Goal: Obtain resource: Obtain resource

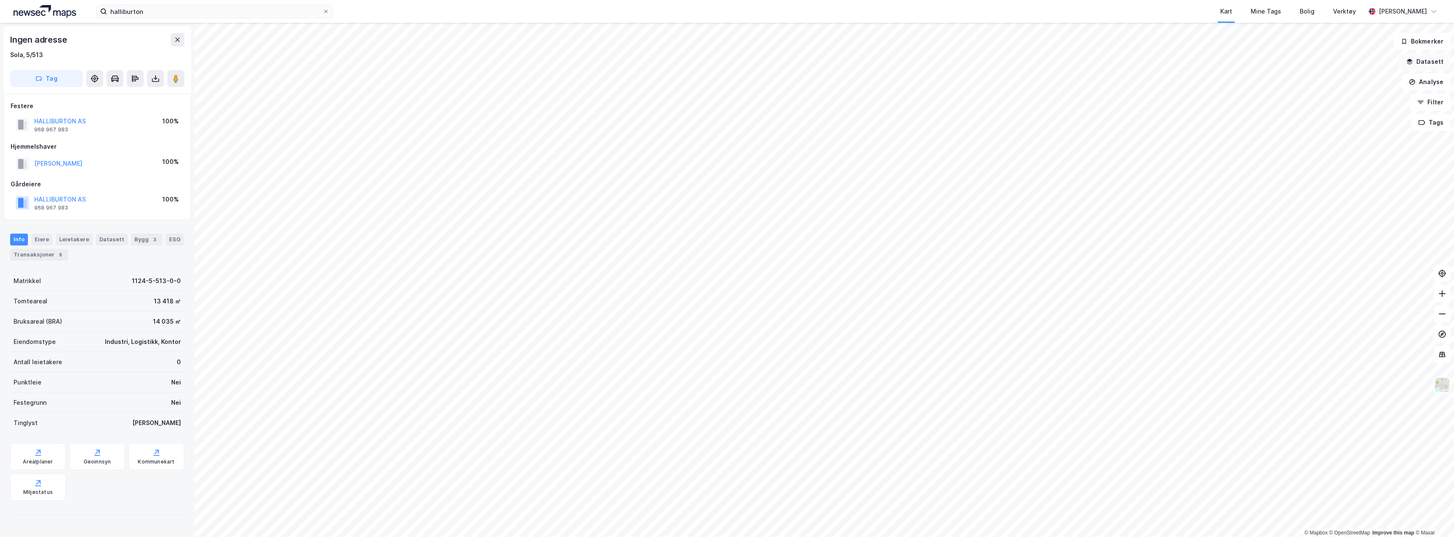
click at [1439, 59] on button "Datasett" at bounding box center [1425, 61] width 52 height 17
click at [1297, 84] on icon at bounding box center [1298, 82] width 7 height 7
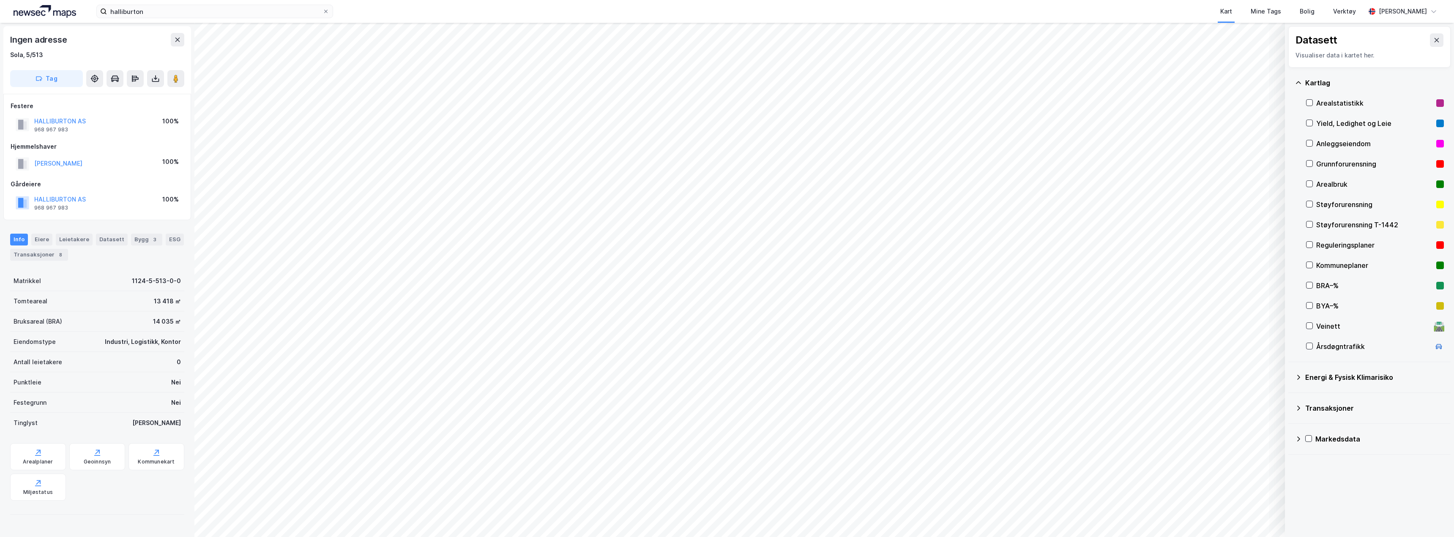
click at [1302, 405] on div "Transaksjoner" at bounding box center [1369, 408] width 149 height 20
click at [1296, 405] on icon at bounding box center [1298, 408] width 7 height 7
click at [1288, 444] on div "Datasett Visualiser data i kartet her. [GEOGRAPHIC_DATA] Yield, Ledighet og Lei…" at bounding box center [1369, 240] width 169 height 435
click at [1297, 441] on icon at bounding box center [1298, 439] width 7 height 7
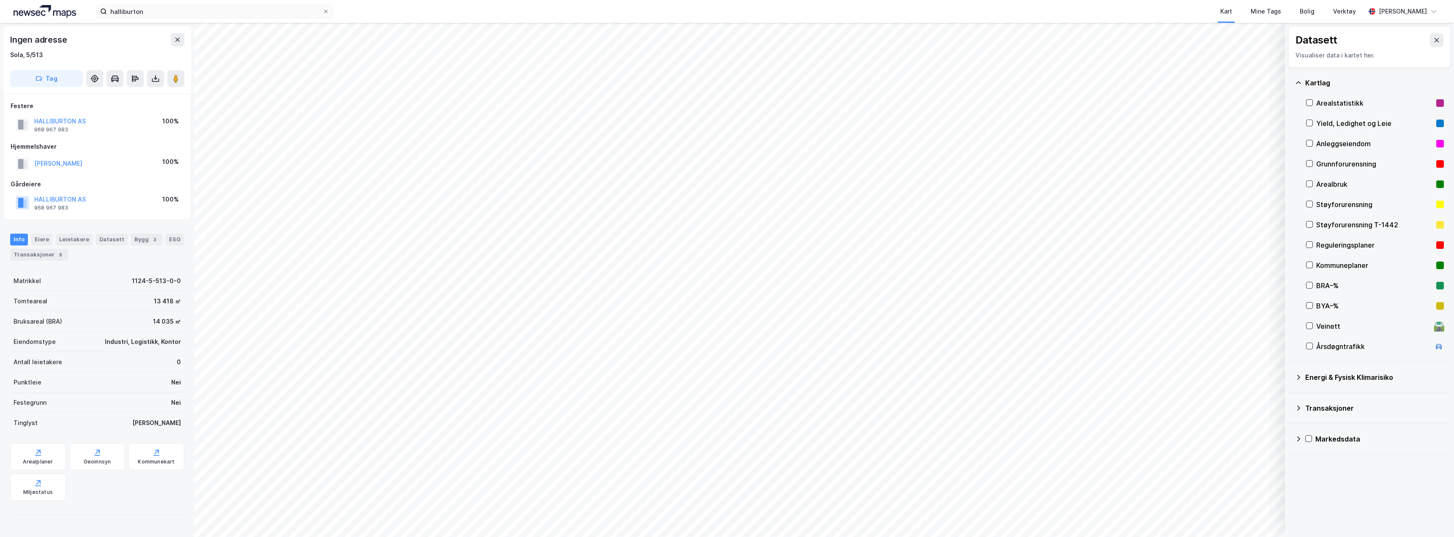
click at [1297, 82] on icon at bounding box center [1298, 82] width 7 height 7
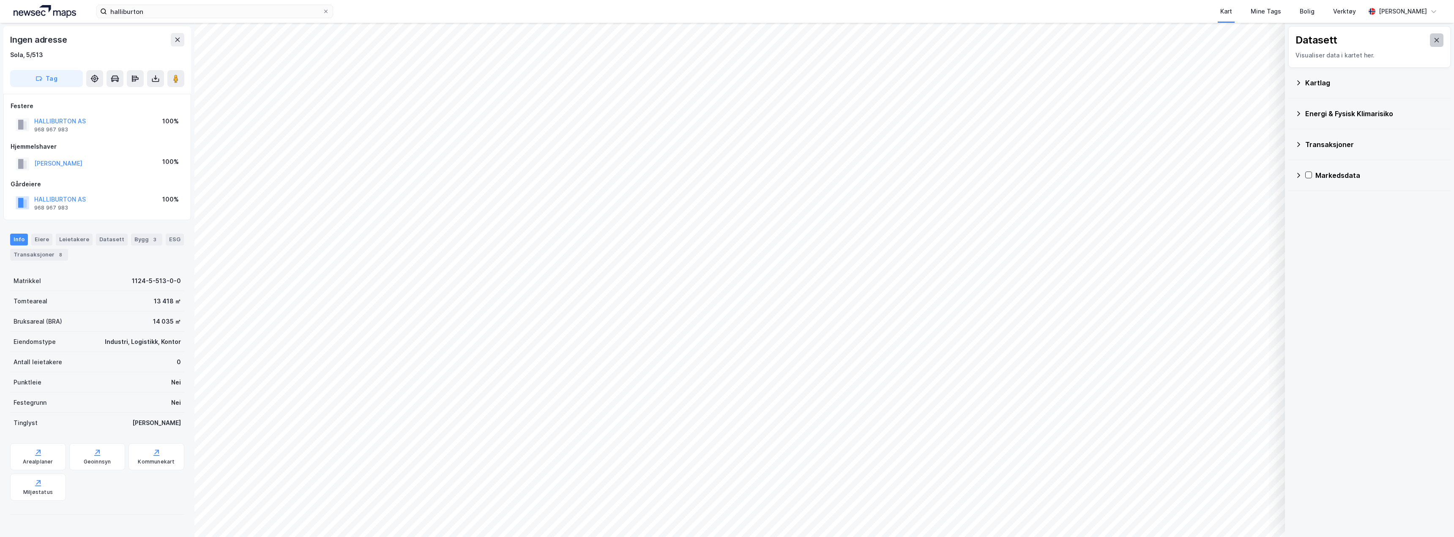
click at [1435, 38] on icon at bounding box center [1437, 40] width 5 height 4
click at [153, 81] on icon at bounding box center [155, 78] width 8 height 8
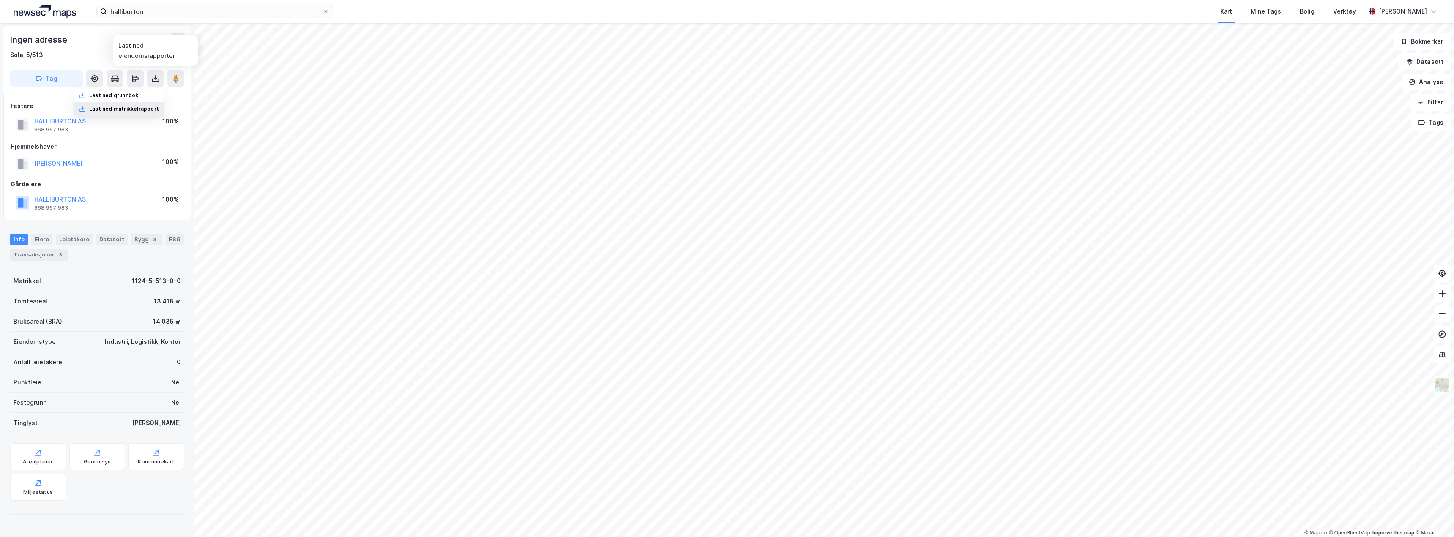
click at [142, 112] on div "Last ned matrikkelrapport" at bounding box center [124, 109] width 70 height 7
click at [43, 455] on div "Arealplaner" at bounding box center [38, 456] width 56 height 27
click at [138, 459] on div "Kommunekart" at bounding box center [156, 462] width 37 height 7
